Goal: Information Seeking & Learning: Check status

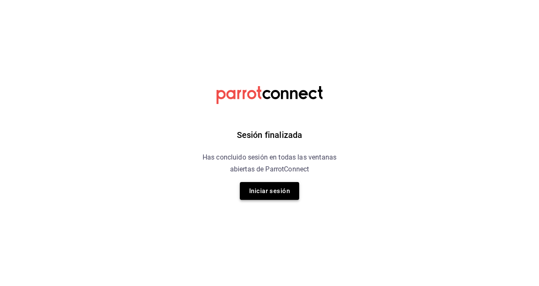
click at [271, 182] on button "Iniciar sesión" at bounding box center [269, 191] width 59 height 18
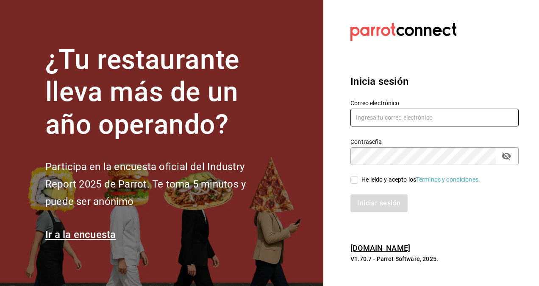
type input "jessica.limon@grupocosteno.com"
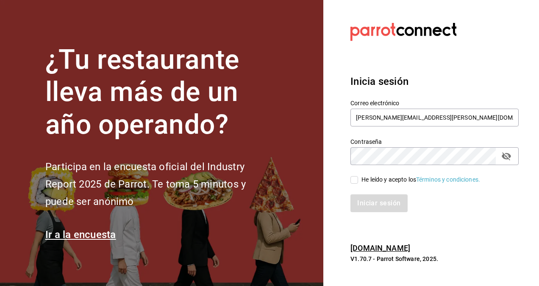
click at [359, 181] on span "He leído y acepto los Términos y condiciones." at bounding box center [419, 179] width 122 height 9
click at [358, 181] on input "He leído y acepto los Términos y condiciones." at bounding box center [355, 180] width 8 height 8
checkbox input "true"
click at [359, 199] on button "Iniciar sesión" at bounding box center [380, 203] width 58 height 18
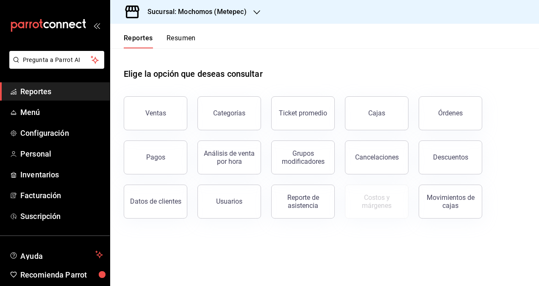
click at [257, 15] on icon "button" at bounding box center [257, 12] width 7 height 7
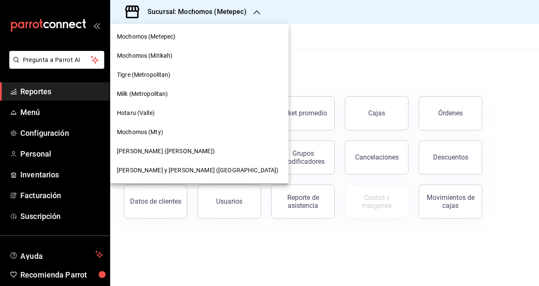
click at [174, 90] on div "Milk (Metropolitan)" at bounding box center [199, 93] width 165 height 9
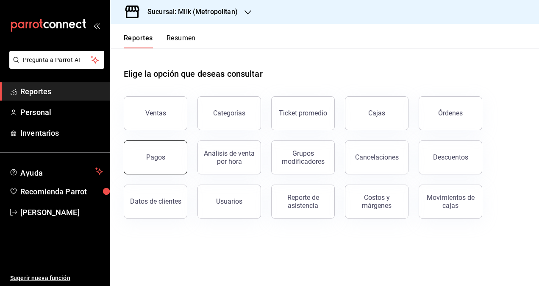
click at [175, 148] on button "Pagos" at bounding box center [156, 157] width 64 height 34
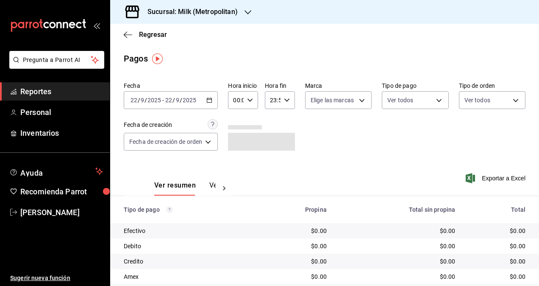
click at [210, 98] on icon "button" at bounding box center [210, 100] width 6 height 6
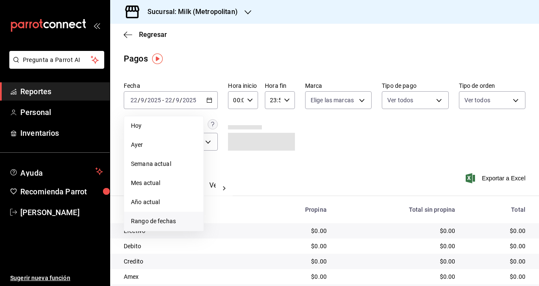
click at [154, 220] on span "Rango de fechas" at bounding box center [164, 221] width 66 height 9
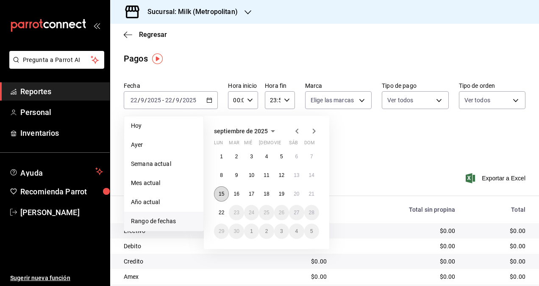
click at [223, 194] on abbr "15" at bounding box center [222, 194] width 6 height 6
click at [313, 195] on abbr "21" at bounding box center [312, 194] width 6 height 6
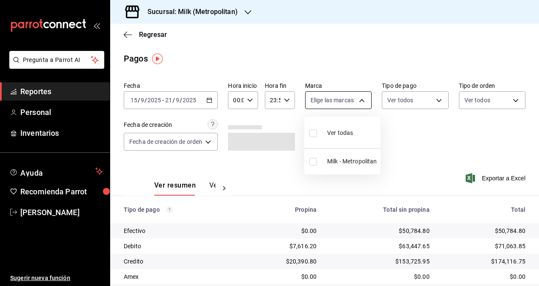
click at [354, 103] on body "Pregunta a Parrot AI Reportes Personal Inventarios Ayuda Recomienda Parrot [PER…" at bounding box center [269, 143] width 539 height 286
click at [360, 154] on li "Milk - Metropolitan" at bounding box center [343, 161] width 76 height 19
type input "57c9fc47-e65f-4221-a10c-96a6466a6251"
checkbox input "true"
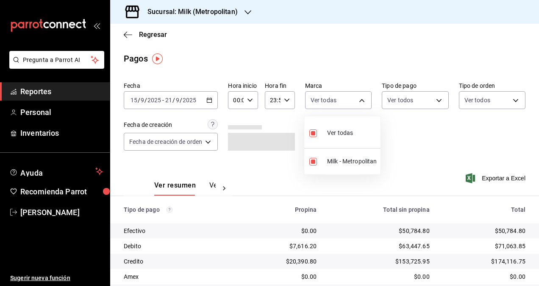
click at [436, 101] on div at bounding box center [269, 143] width 539 height 286
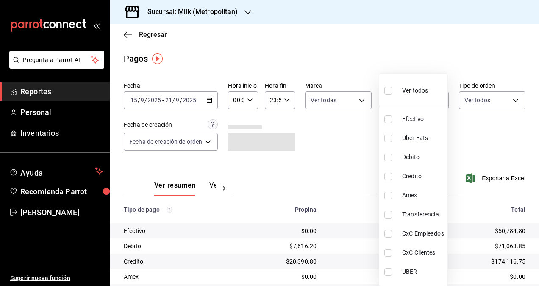
click at [436, 101] on body "Pregunta a Parrot AI Reportes Personal Inventarios Ayuda Recomienda Parrot [PER…" at bounding box center [269, 143] width 539 height 286
click at [419, 230] on span "CxC Empleados" at bounding box center [423, 233] width 42 height 9
type input "fca38f87-b432-4f3c-b385-fa9355f05c60"
checkbox input "true"
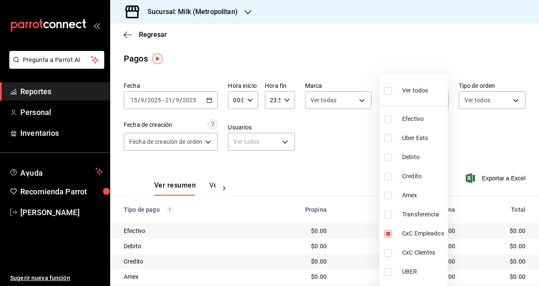
drag, startPoint x: 537, startPoint y: 143, endPoint x: 539, endPoint y: 229, distance: 86.1
click at [539, 229] on div at bounding box center [269, 143] width 539 height 286
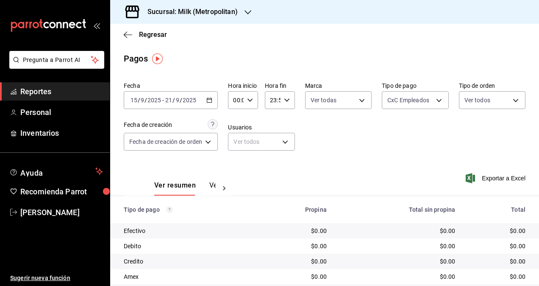
click at [539, 229] on div "Ver todos Efectivo Uber Eats Debito Credito Amex Transferencia CxC Empleados Cx…" at bounding box center [269, 143] width 539 height 286
click at [251, 17] on div "Sucursal: Milk (Metropolitan)" at bounding box center [186, 12] width 138 height 24
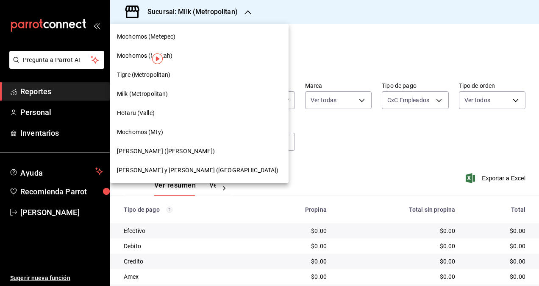
click at [148, 171] on span "[PERSON_NAME] y [PERSON_NAME] ([GEOGRAPHIC_DATA])" at bounding box center [198, 170] width 162 height 9
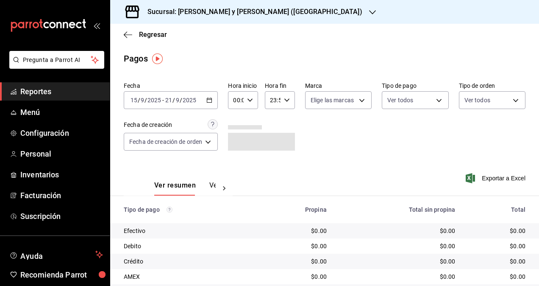
click at [210, 100] on \(Stroke\) "button" at bounding box center [209, 99] width 5 height 0
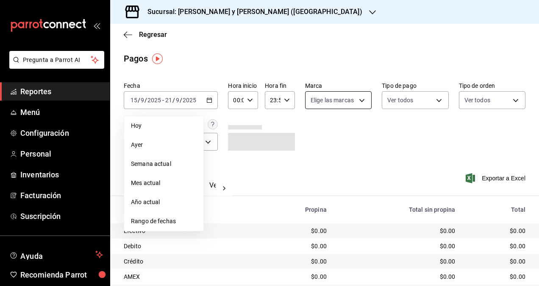
click at [339, 101] on body "Pregunta a Parrot AI Reportes Menú Configuración Personal Inventarios Facturaci…" at bounding box center [269, 143] width 539 height 286
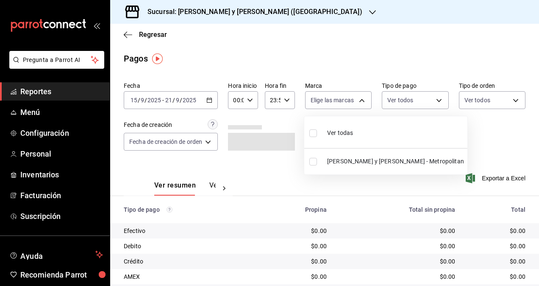
click at [366, 163] on span "[PERSON_NAME] y [PERSON_NAME] - Metropolitan" at bounding box center [395, 161] width 137 height 9
type input "5c4b5436-b9cd-4a1a-b4e8-85329c7394cf"
checkbox input "true"
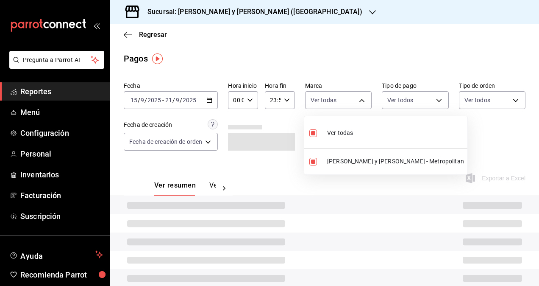
click at [432, 106] on div at bounding box center [269, 143] width 539 height 286
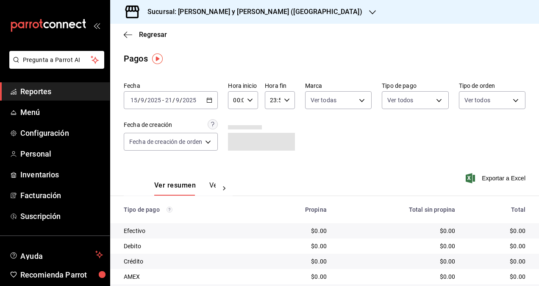
click at [431, 91] on div "Ver todos" at bounding box center [415, 98] width 67 height 21
click at [430, 103] on body "Pregunta a Parrot AI Reportes Menú Configuración Personal Inventarios Facturaci…" at bounding box center [269, 143] width 539 height 286
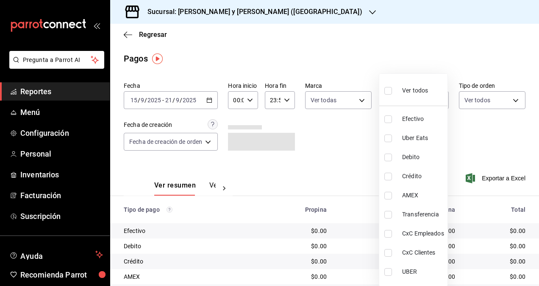
click at [426, 236] on span "CxC Empleados" at bounding box center [423, 233] width 42 height 9
type input "d58f23ae-8cd3-4868-817c-1fa1ca657877"
checkbox input "true"
click at [536, 168] on div at bounding box center [269, 143] width 539 height 286
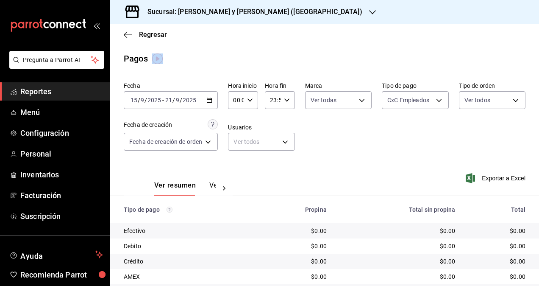
drag, startPoint x: 536, startPoint y: 168, endPoint x: 535, endPoint y: 254, distance: 85.7
click at [207, 95] on div "[DATE] [DATE] - [DATE] [DATE]" at bounding box center [171, 100] width 94 height 18
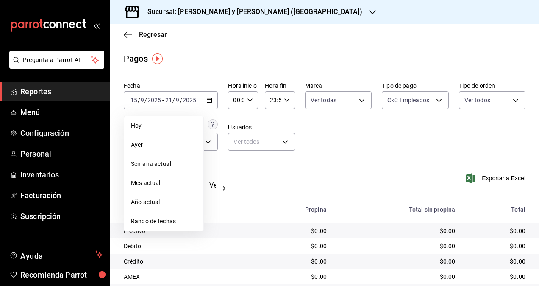
click at [265, 8] on h3 "Sucursal: [PERSON_NAME] y [PERSON_NAME] ([GEOGRAPHIC_DATA])" at bounding box center [252, 12] width 222 height 10
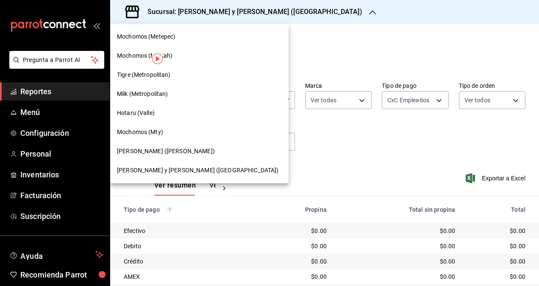
click at [176, 130] on div "Mochomos (Mty)" at bounding box center [199, 132] width 165 height 9
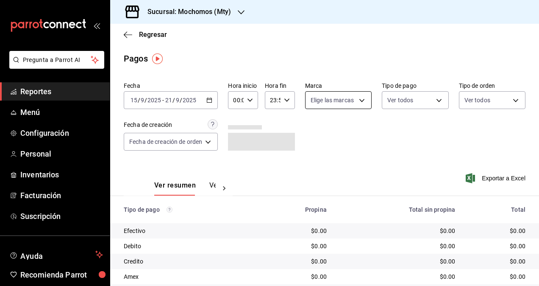
click at [350, 100] on body "Pregunta a Parrot AI Reportes Menú Configuración Personal Inventarios Facturaci…" at bounding box center [269, 143] width 539 height 286
click at [338, 161] on span "Mochomos (Mty)" at bounding box center [350, 161] width 46 height 9
type input "b352ad34-a903-4246-b8b1-197398375429"
checkbox input "true"
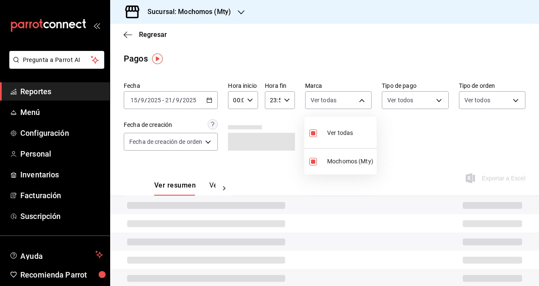
click at [426, 98] on div at bounding box center [269, 143] width 539 height 286
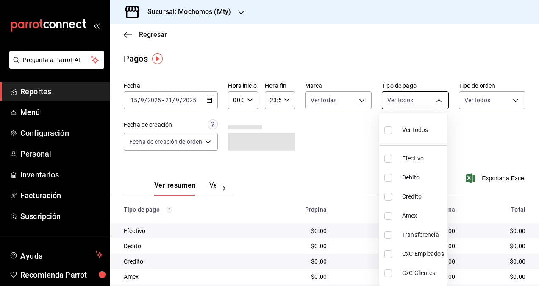
click at [431, 98] on body "Pregunta a Parrot AI Reportes Menú Configuración Personal Inventarios Facturaci…" at bounding box center [269, 143] width 539 height 286
click at [425, 260] on li "CxC Empleados" at bounding box center [414, 253] width 68 height 19
type input "383f2c4f-5b02-4a94-b249-ed658a6c361a"
checkbox input "true"
drag, startPoint x: 536, startPoint y: 138, endPoint x: 535, endPoint y: 179, distance: 40.7
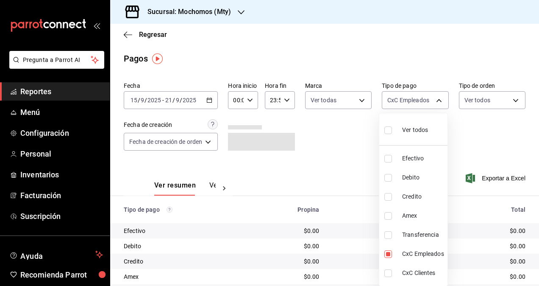
click at [535, 179] on div at bounding box center [269, 143] width 539 height 286
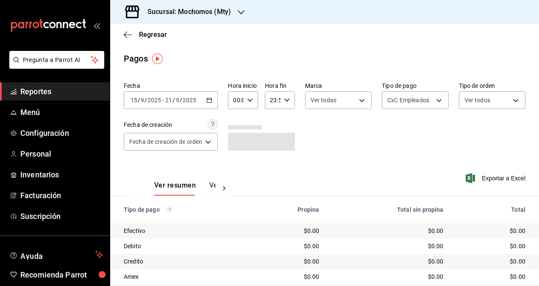
click at [535, 179] on div "Ver todos Efectivo Debito Credito Amex Transferencia CxC Empleados CxC Clientes" at bounding box center [269, 143] width 539 height 286
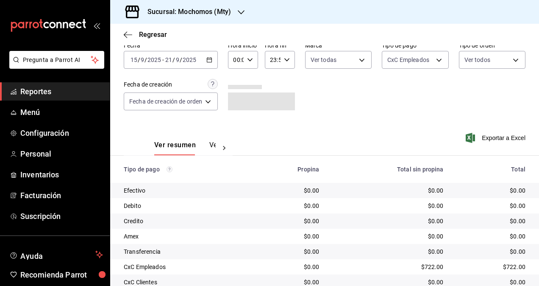
scroll to position [73, 0]
